Goal: Information Seeking & Learning: Learn about a topic

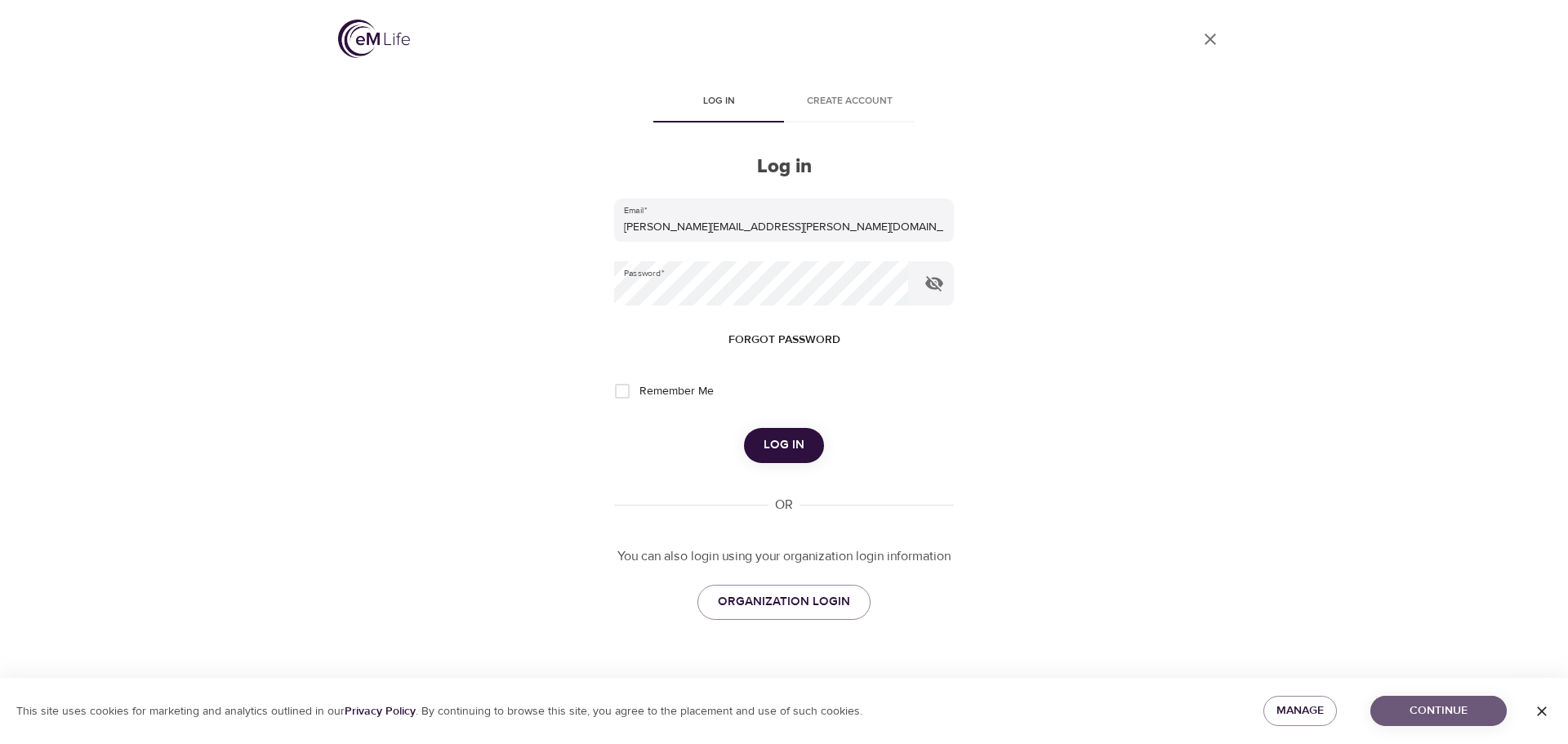
click at [1457, 721] on button "Continue" at bounding box center [1438, 710] width 136 height 30
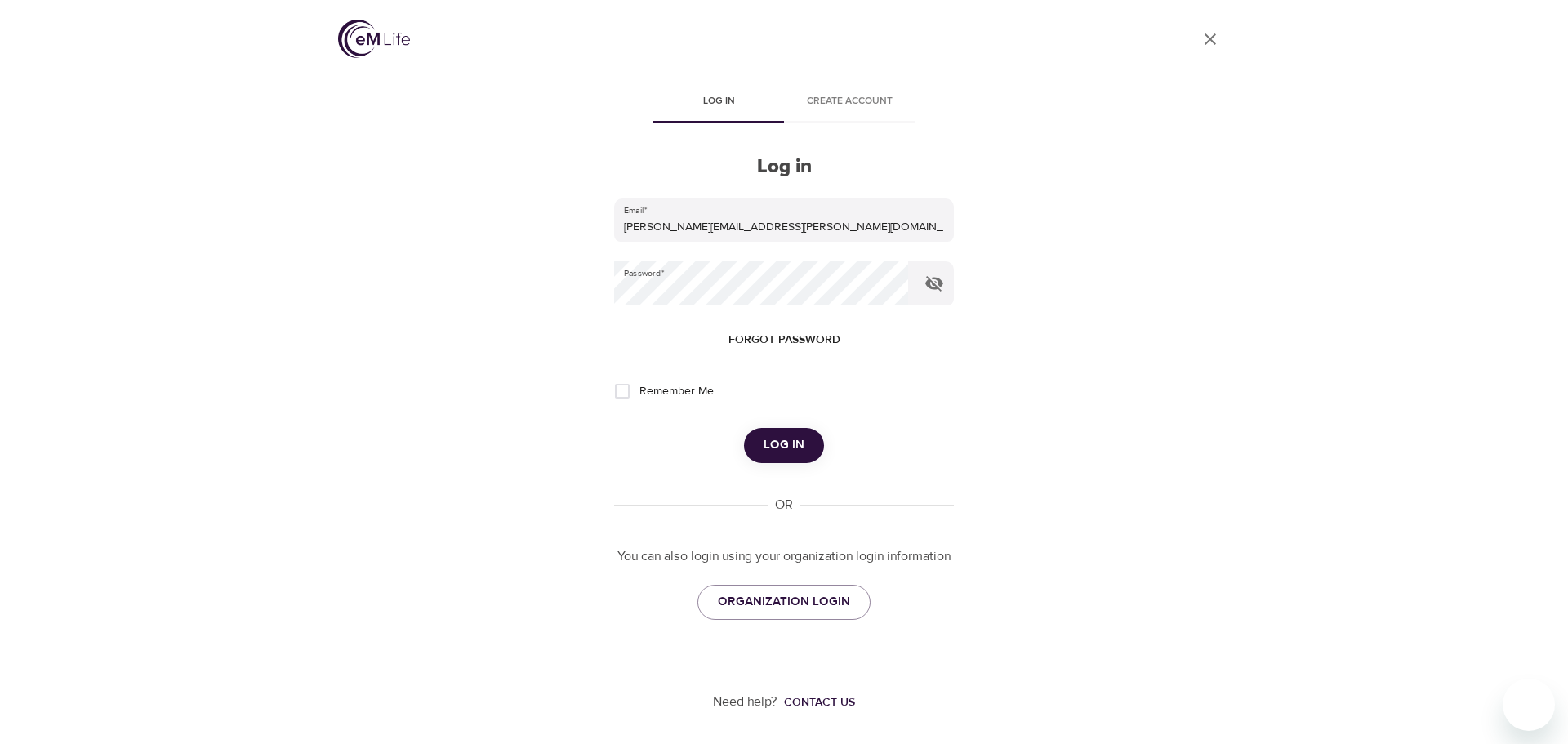
click at [780, 445] on span "Log in" at bounding box center [784, 445] width 41 height 21
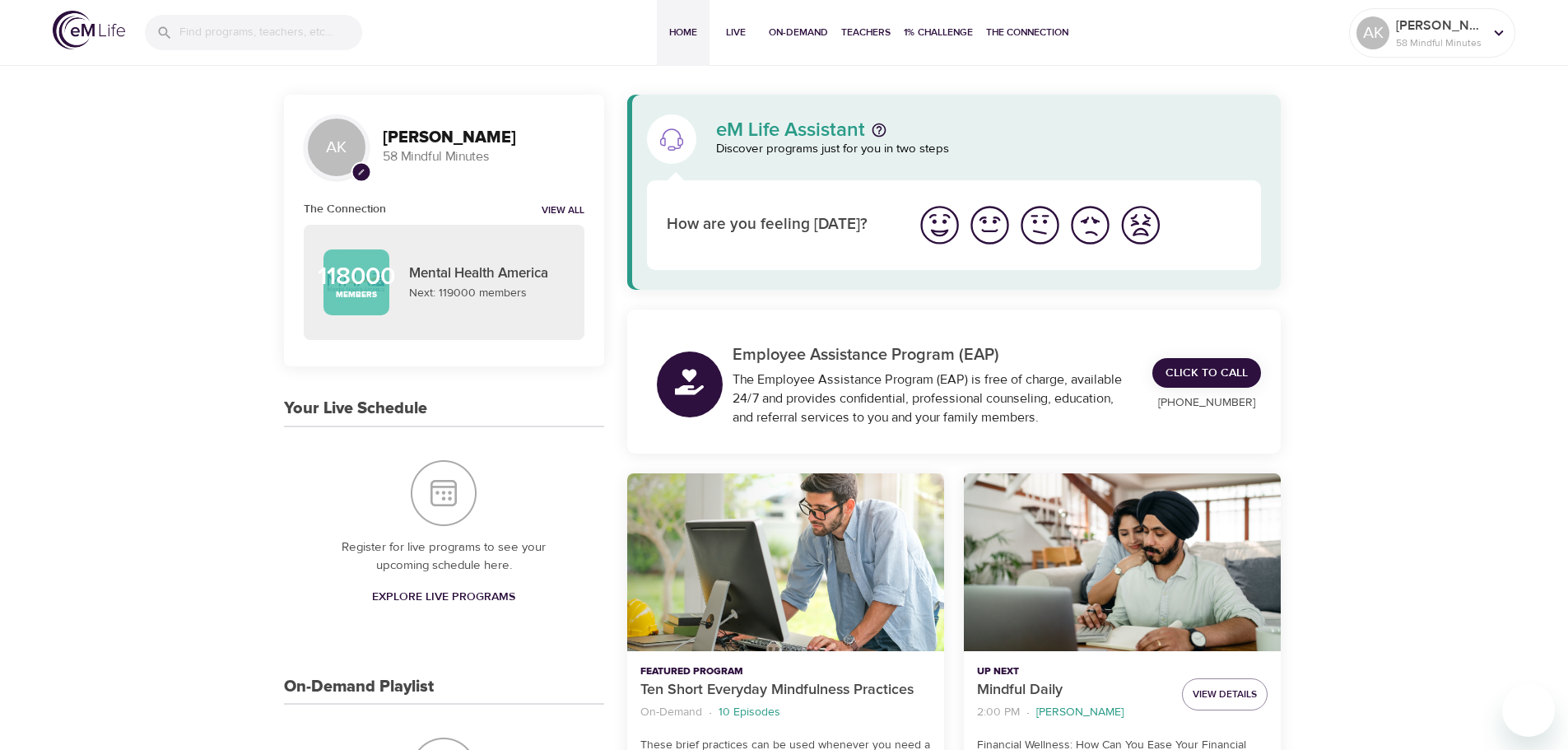
click at [998, 224] on img "I'm feeling good" at bounding box center [990, 225] width 45 height 45
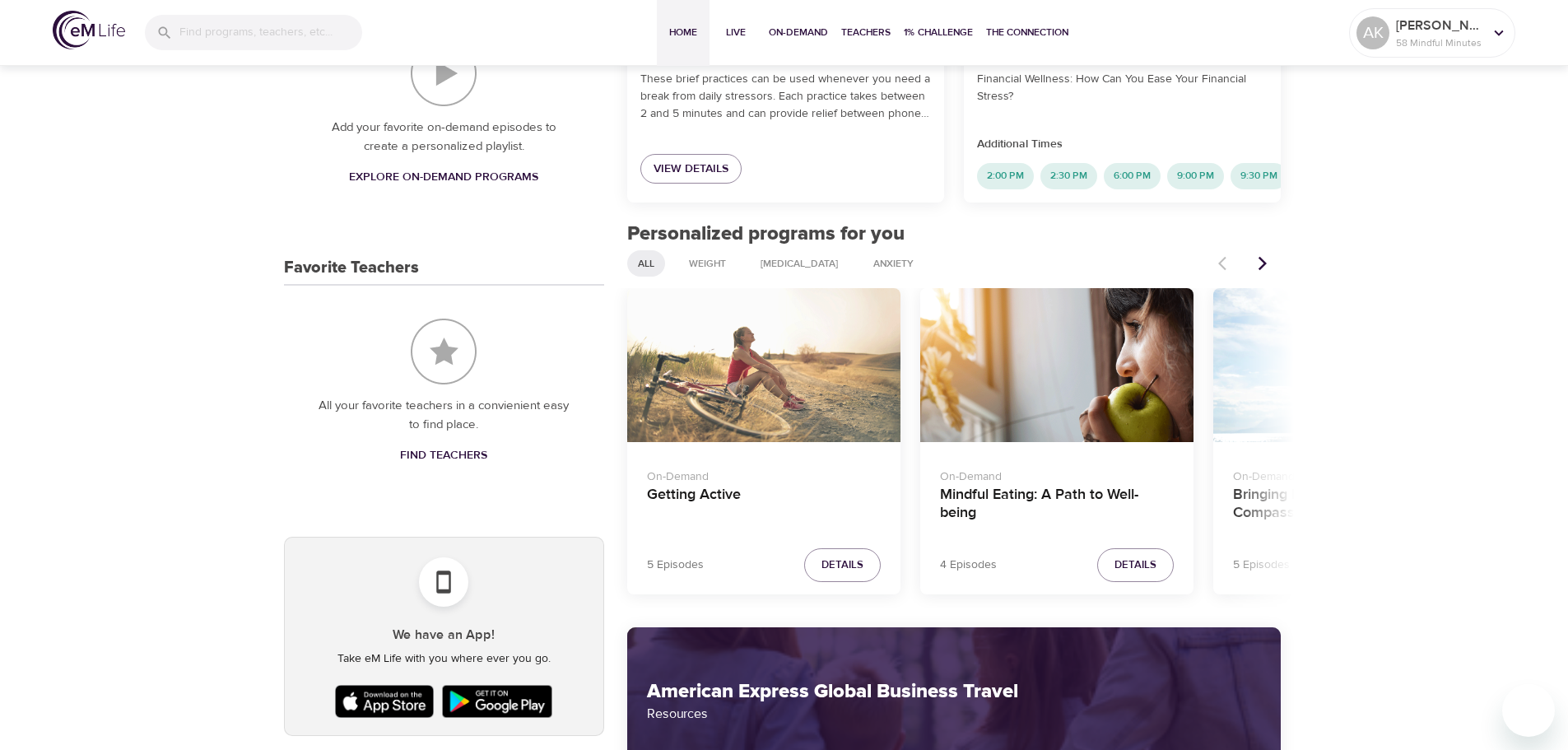
scroll to position [905, 0]
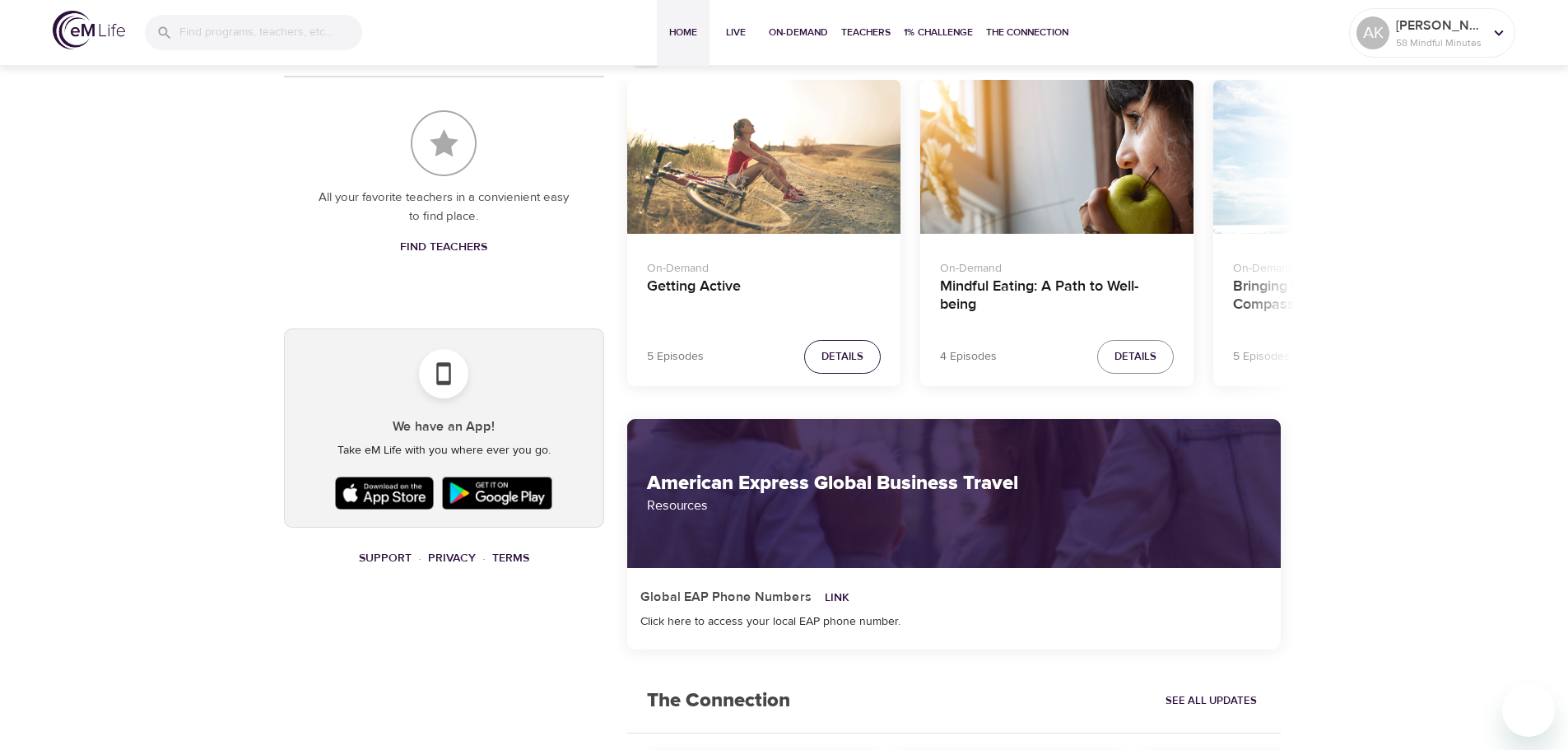
click at [850, 366] on span "Details" at bounding box center [842, 356] width 42 height 19
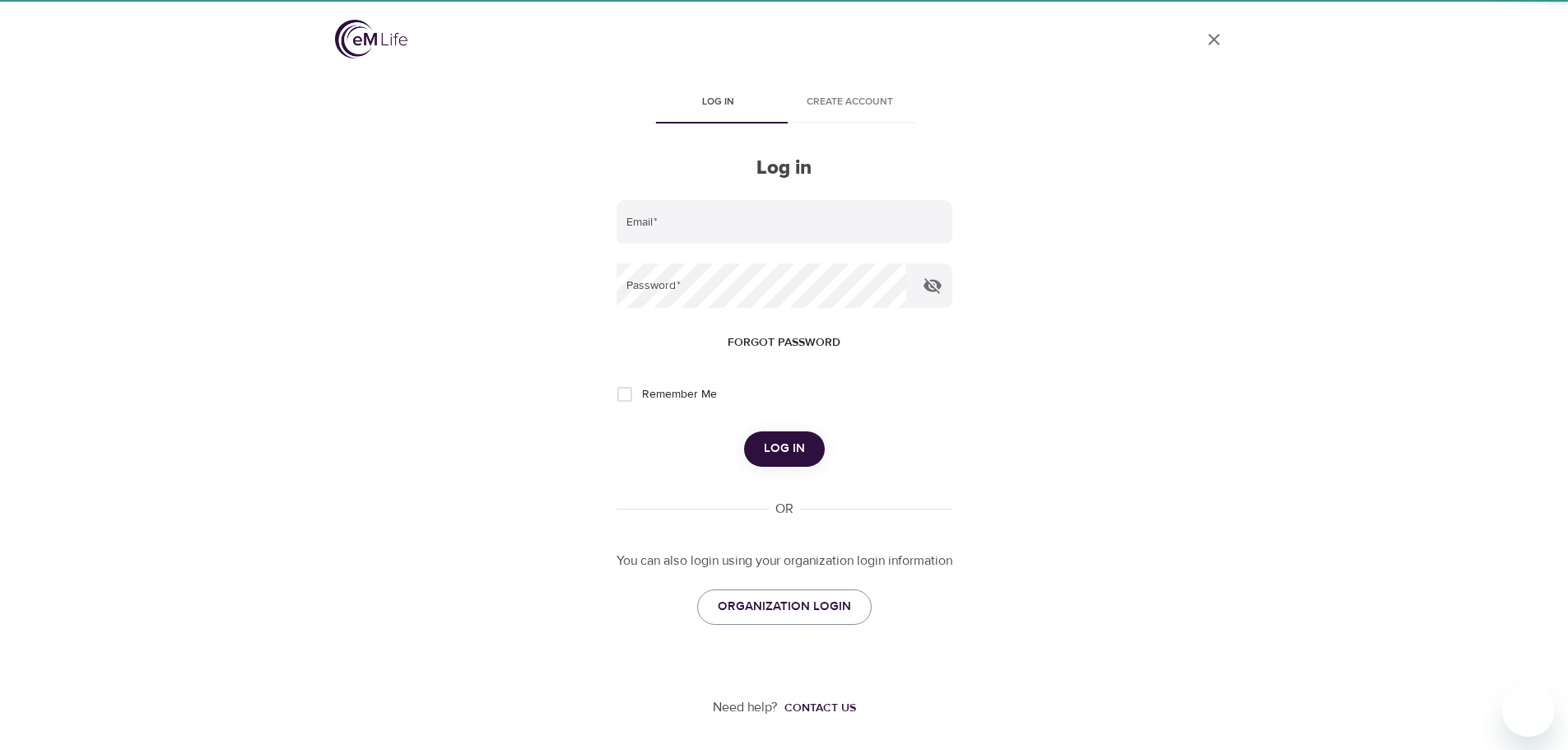
type input "[PERSON_NAME][EMAIL_ADDRESS][PERSON_NAME][DOMAIN_NAME]"
